Goal: Browse casually

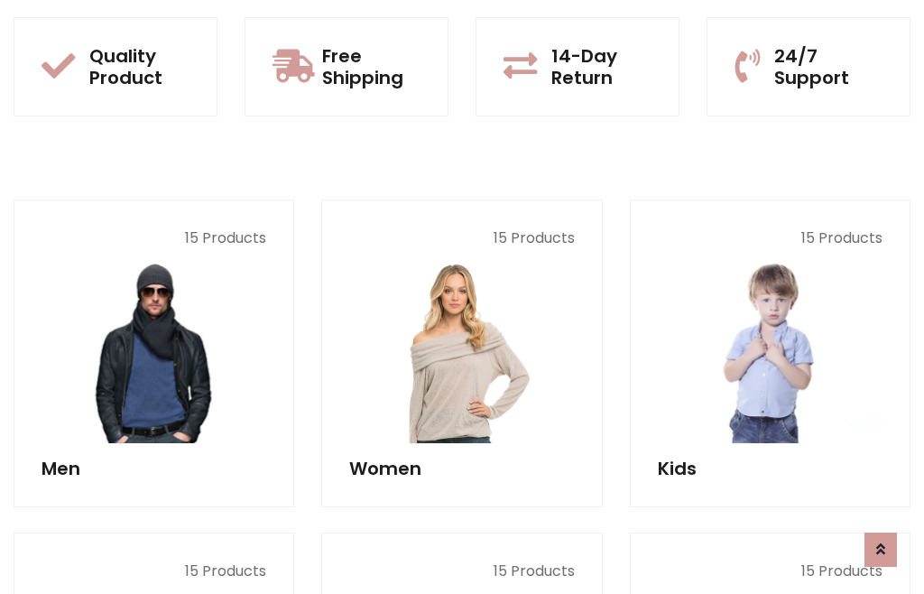
scroll to position [1470, 0]
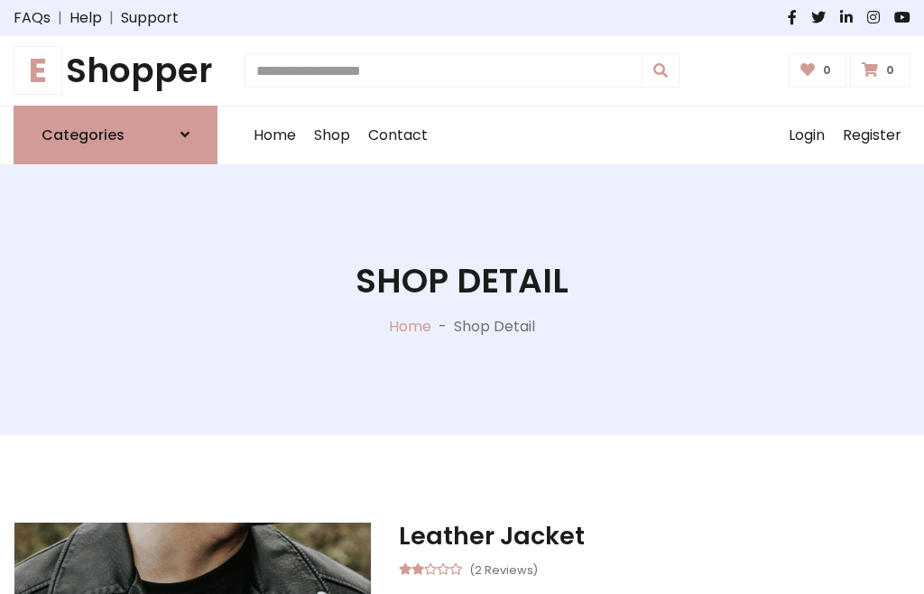
click at [115, 70] on h1 "E Shopper" at bounding box center [116, 71] width 204 height 41
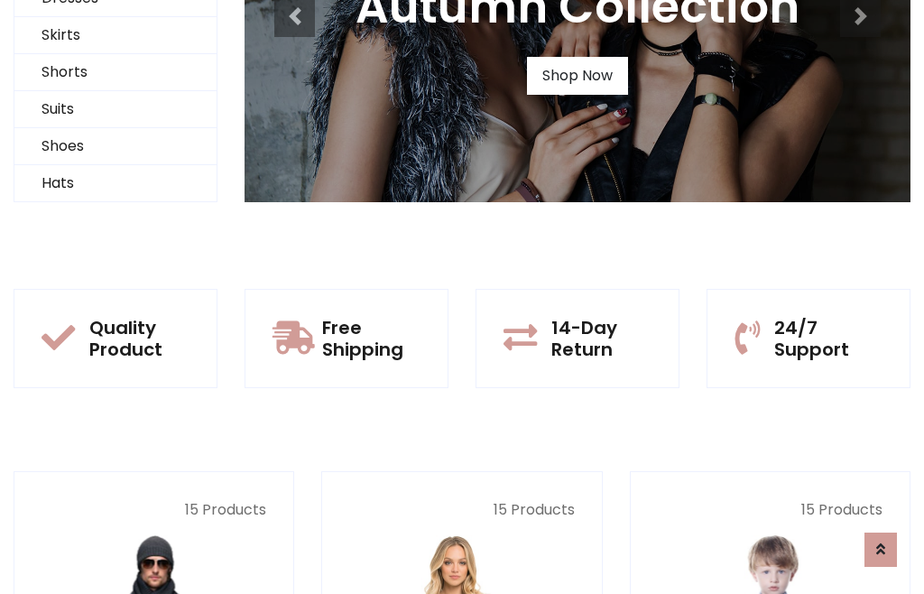
scroll to position [174, 0]
